Goal: Navigation & Orientation: Find specific page/section

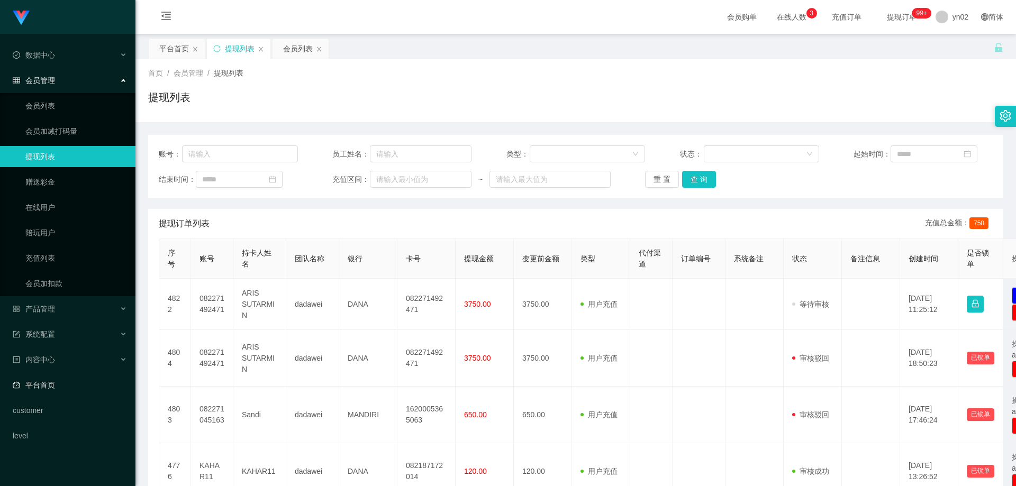
click at [71, 384] on link "平台首页" at bounding box center [70, 385] width 114 height 21
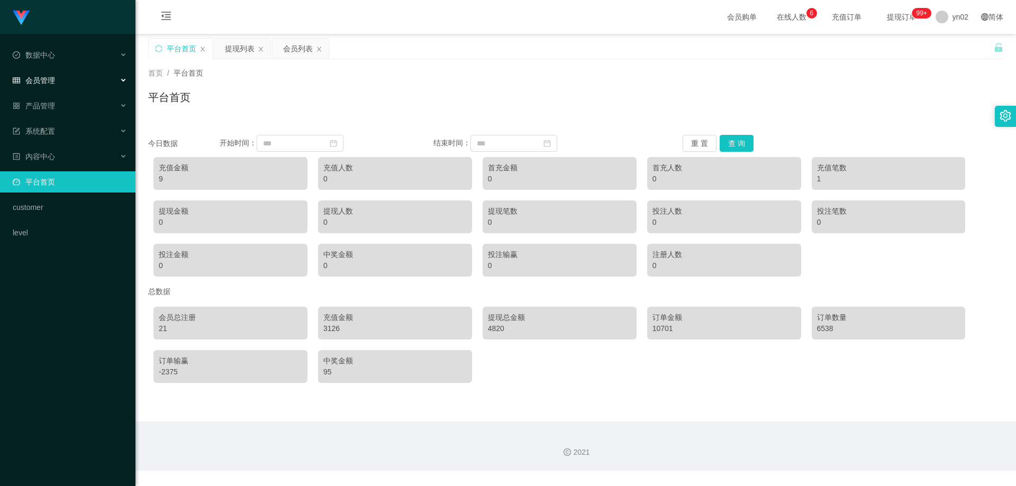
click at [60, 86] on div "会员管理" at bounding box center [67, 80] width 135 height 21
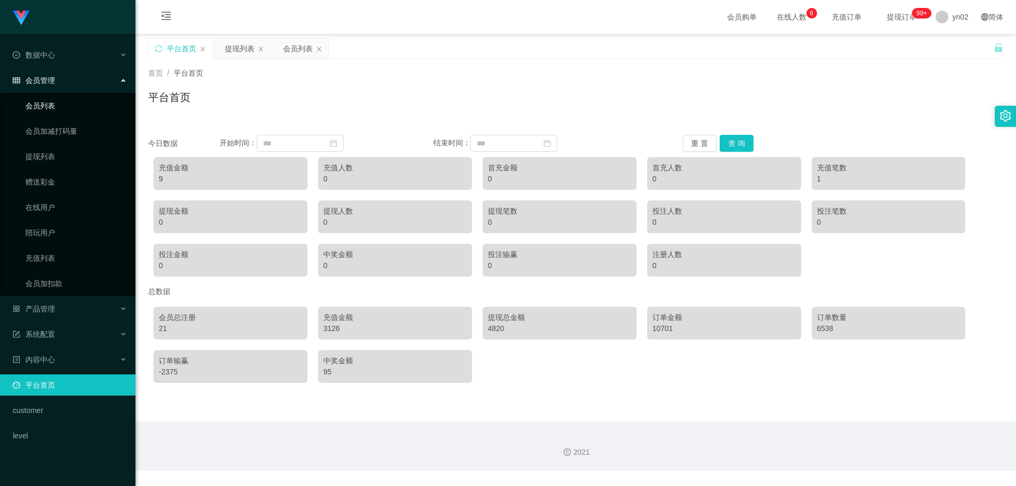
click at [55, 105] on link "会员列表" at bounding box center [76, 105] width 102 height 21
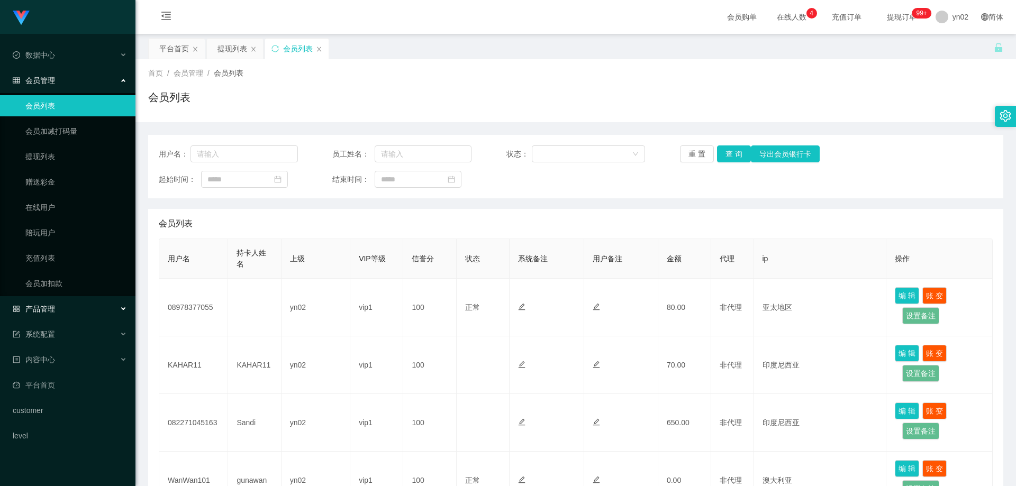
click at [77, 306] on div "产品管理" at bounding box center [67, 308] width 135 height 21
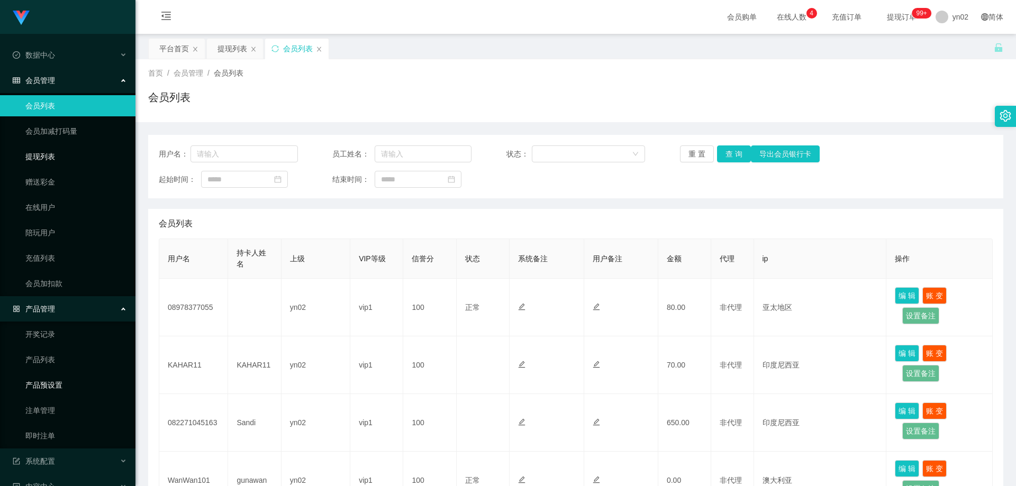
click at [70, 387] on link "产品预设置" at bounding box center [76, 385] width 102 height 21
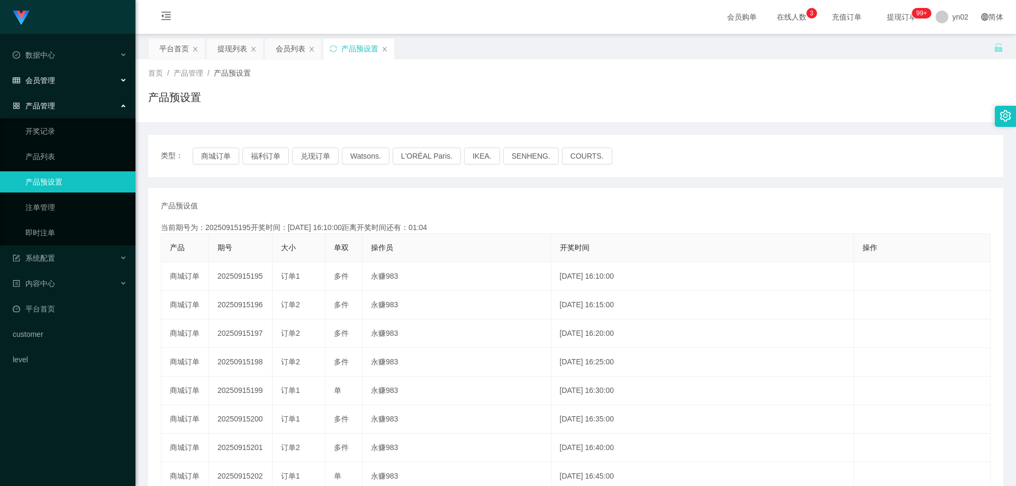
click at [54, 84] on span "会员管理" at bounding box center [34, 80] width 42 height 8
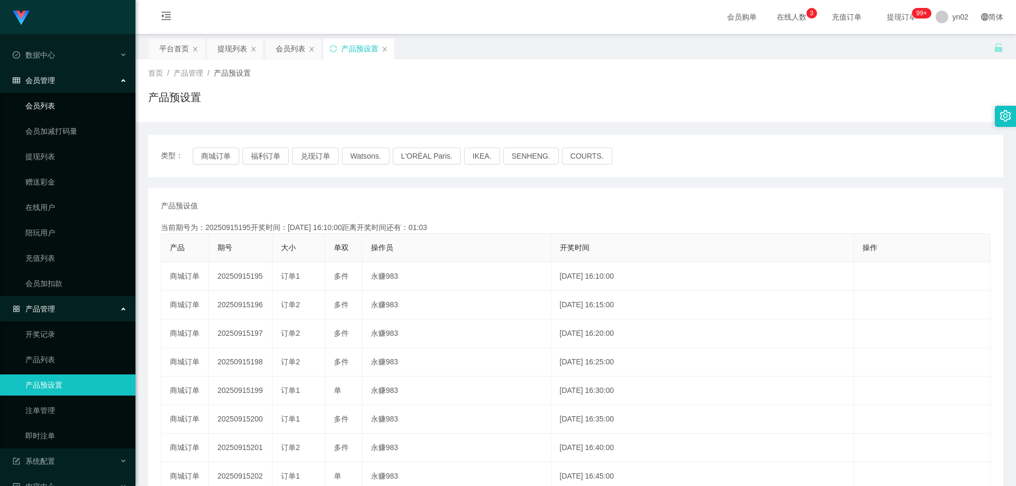
drag, startPoint x: 54, startPoint y: 105, endPoint x: 44, endPoint y: 0, distance: 105.7
click at [53, 105] on link "会员列表" at bounding box center [76, 105] width 102 height 21
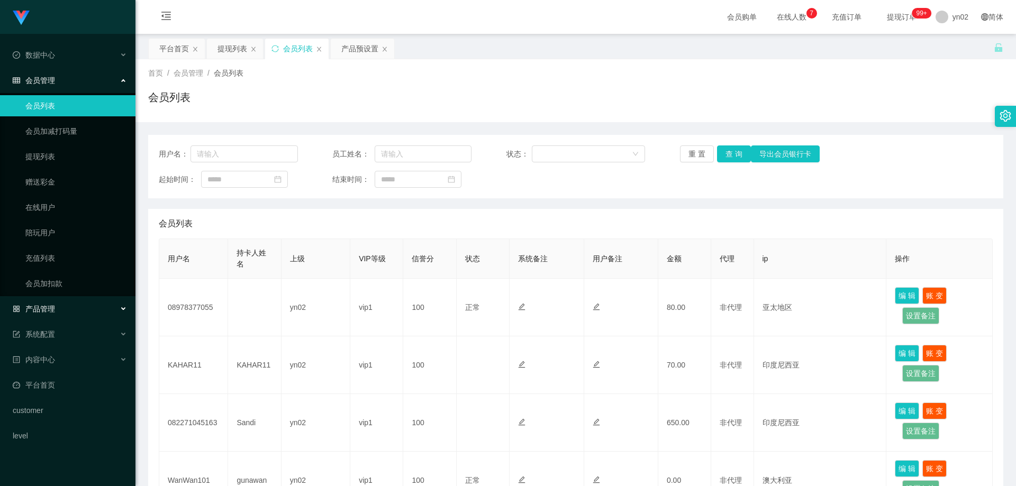
click at [87, 301] on div "产品管理" at bounding box center [67, 308] width 135 height 21
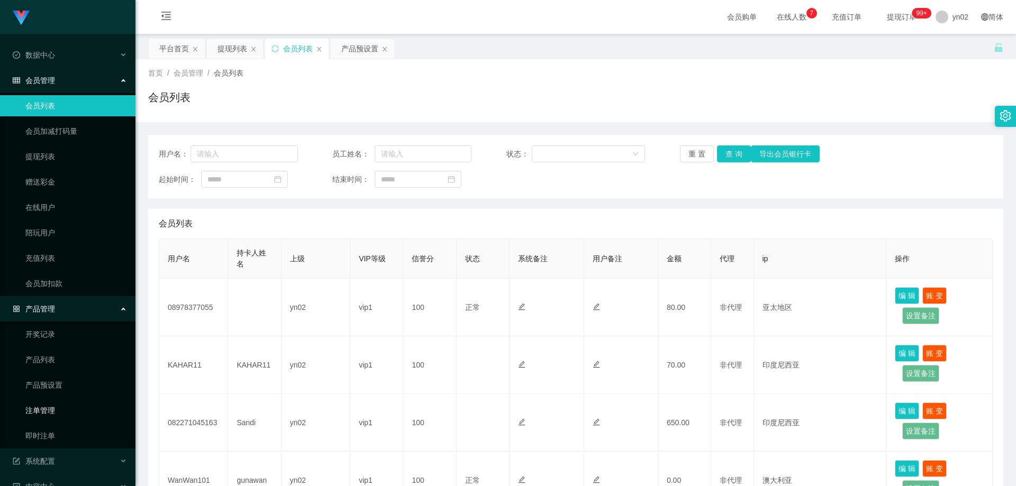
click at [60, 415] on link "注单管理" at bounding box center [76, 410] width 102 height 21
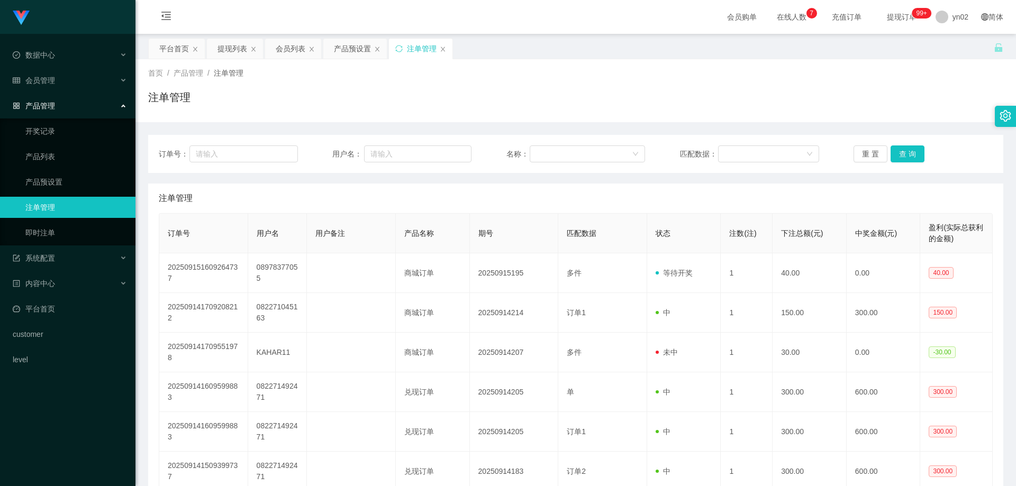
click at [57, 435] on div "Shopee工作台代理端 数据中心 会员管理 会员列表 会员加减打码量 提现列表 赠送彩金 在线用户 陪玩用户 充值列表 会员加扣款 产品管理 开奖记录 产品…" at bounding box center [67, 243] width 135 height 486
click at [53, 239] on link "即时注单" at bounding box center [76, 232] width 102 height 21
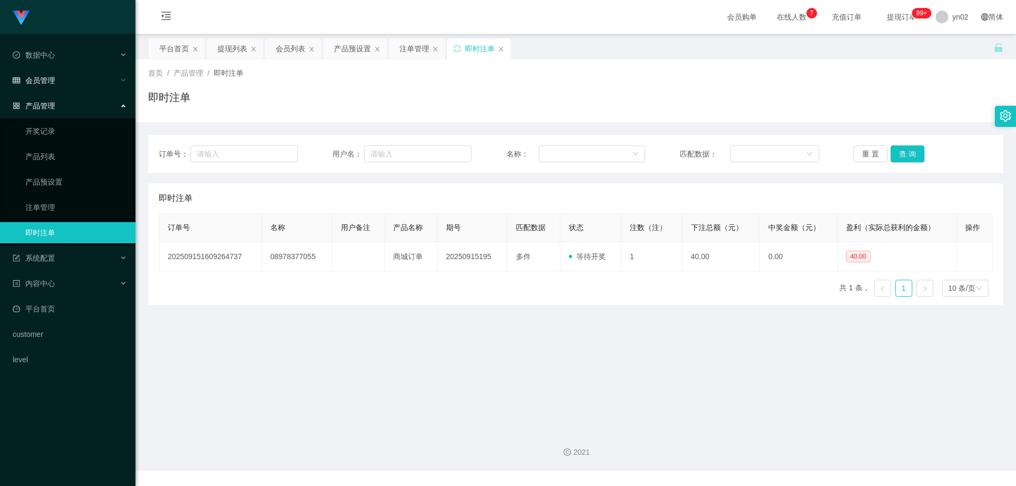
click at [56, 84] on div "会员管理" at bounding box center [67, 80] width 135 height 21
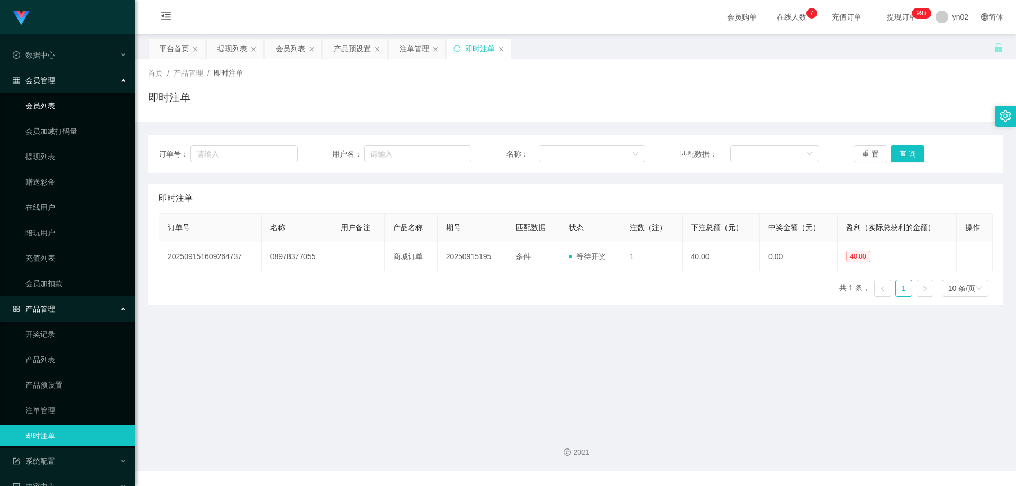
click at [56, 101] on link "会员列表" at bounding box center [76, 105] width 102 height 21
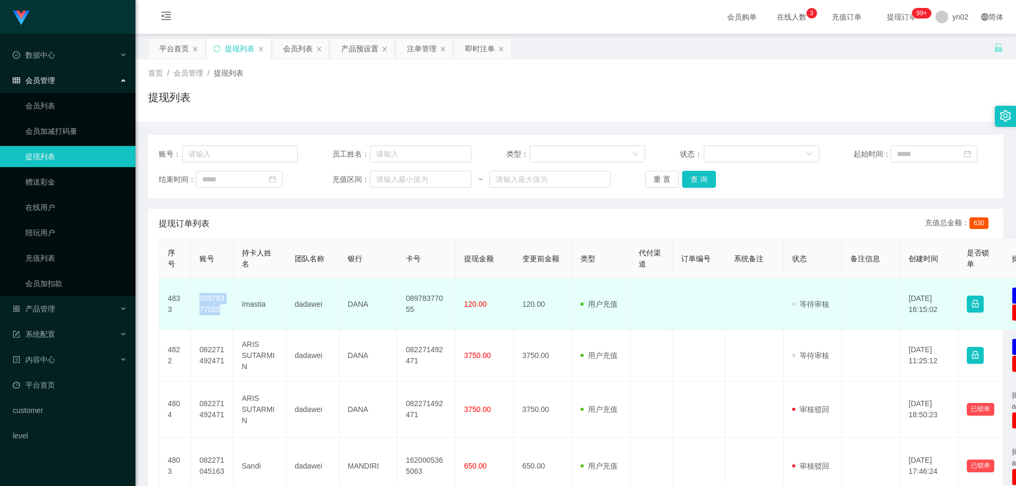
drag, startPoint x: 213, startPoint y: 309, endPoint x: 200, endPoint y: 302, distance: 15.4
click at [200, 302] on td "08978377055" at bounding box center [212, 304] width 42 height 51
copy td "08978377055"
